Goal: Task Accomplishment & Management: Complete application form

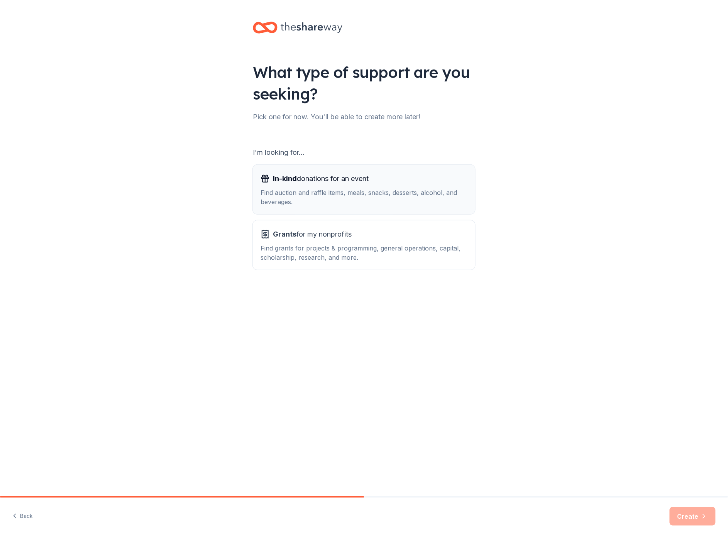
click at [305, 179] on span "In-kind donations for an event" at bounding box center [321, 179] width 96 height 12
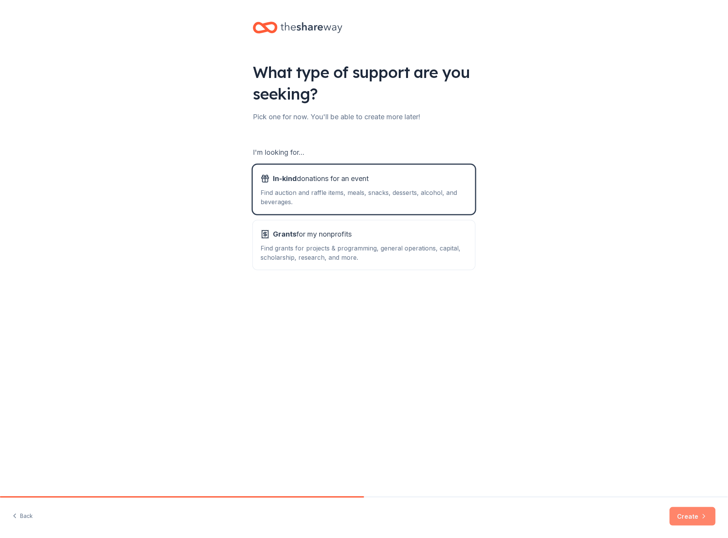
click at [694, 511] on button "Create" at bounding box center [693, 516] width 46 height 19
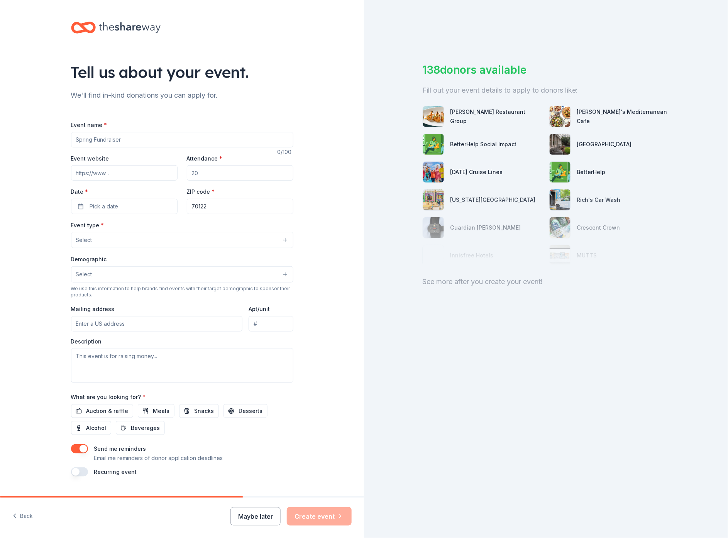
click at [139, 137] on input "Event name *" at bounding box center [182, 139] width 222 height 15
drag, startPoint x: 118, startPoint y: 140, endPoint x: 74, endPoint y: 137, distance: 44.5
click at [74, 137] on input "Event name *" at bounding box center [182, 139] width 222 height 15
click at [119, 139] on input "Event name *" at bounding box center [182, 139] width 222 height 15
click at [114, 138] on input "Event name *" at bounding box center [182, 139] width 222 height 15
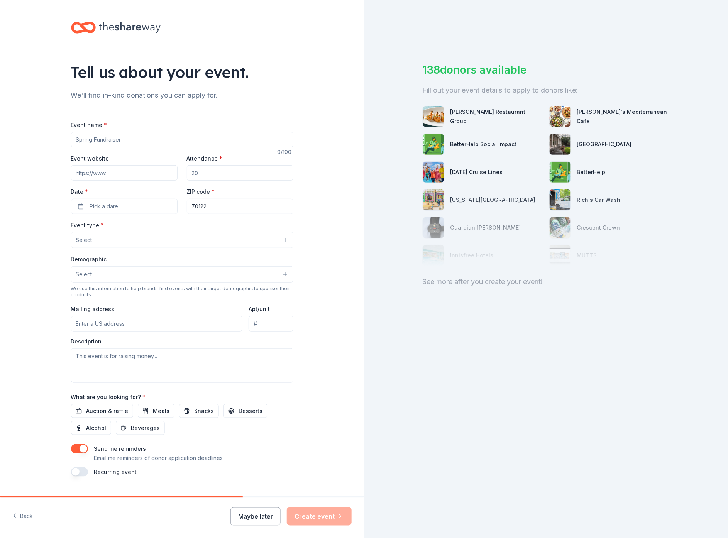
click at [114, 138] on input "Event name *" at bounding box center [182, 139] width 222 height 15
click at [199, 174] on input "Attendance *" at bounding box center [240, 172] width 107 height 15
type input "300"
click at [108, 177] on input "Event website" at bounding box center [124, 172] width 107 height 15
click at [211, 212] on input "70122" at bounding box center [240, 206] width 107 height 15
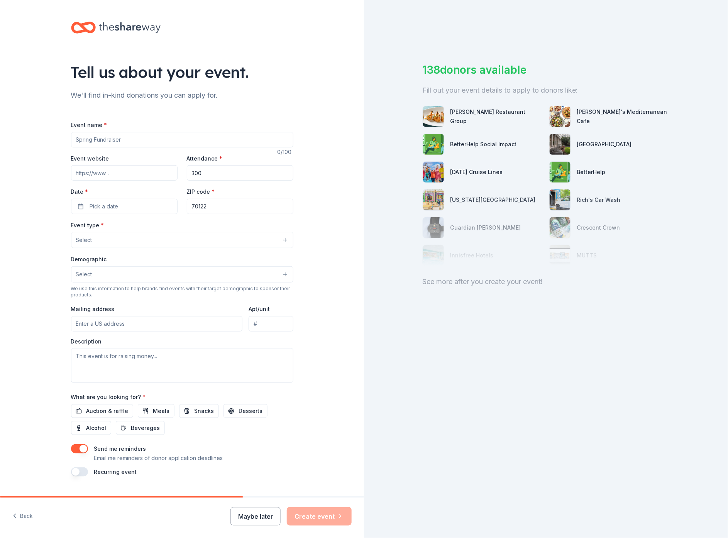
drag, startPoint x: 210, startPoint y: 210, endPoint x: 182, endPoint y: 209, distance: 27.4
click at [187, 209] on input "70122" at bounding box center [240, 206] width 107 height 15
type input "7"
type input "70122"
click at [105, 242] on button "Select" at bounding box center [182, 240] width 222 height 16
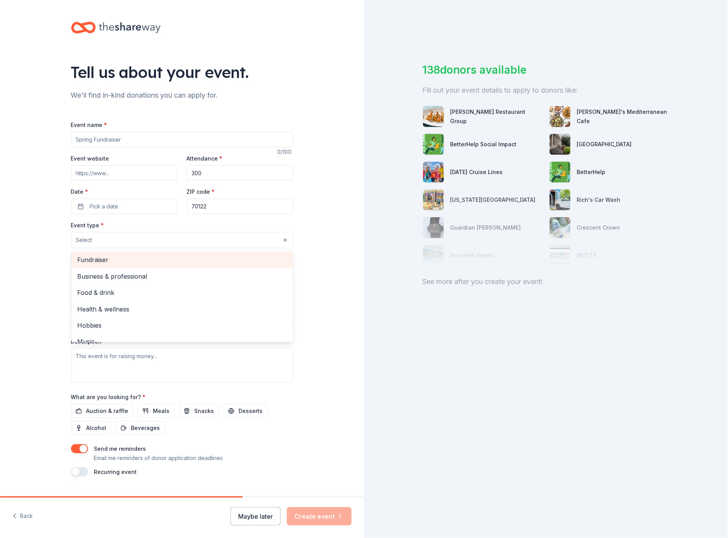
click at [97, 263] on span "Fundraiser" at bounding box center [182, 260] width 209 height 10
click at [173, 372] on div "Event type * Fundraiser Business & professional Food & drink Health & wellness …" at bounding box center [182, 301] width 222 height 163
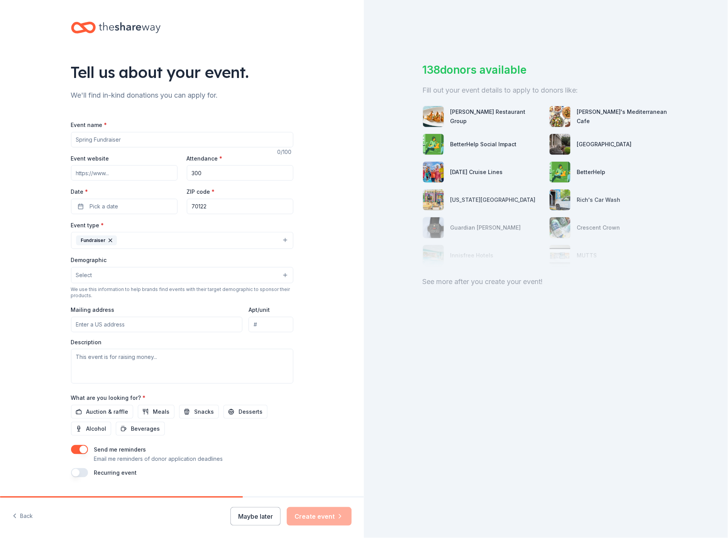
scroll to position [22, 0]
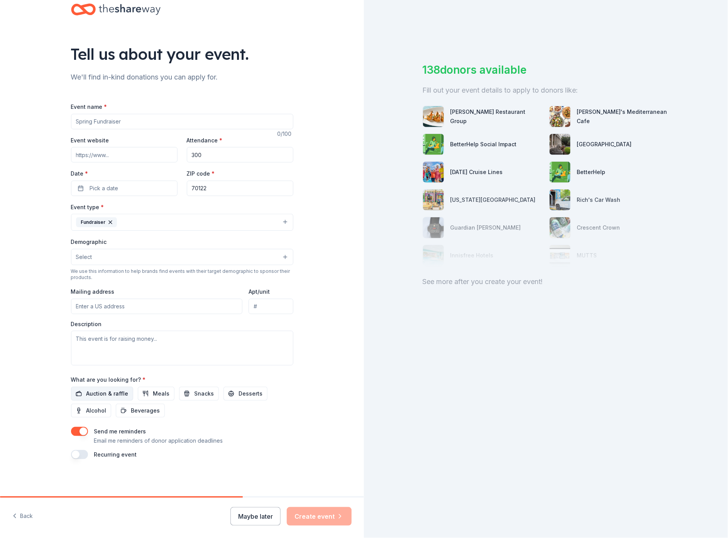
click at [114, 392] on span "Auction & raffle" at bounding box center [107, 393] width 42 height 9
